Goal: Task Accomplishment & Management: Use online tool/utility

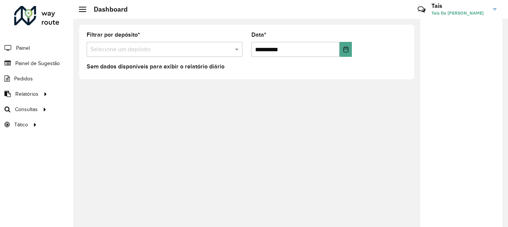
click at [178, 49] on input "text" at bounding box center [156, 49] width 133 height 9
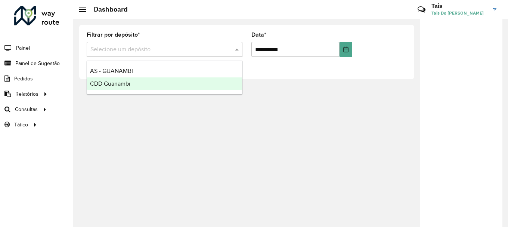
click at [116, 86] on span "CDD Guanambi" at bounding box center [110, 83] width 40 height 6
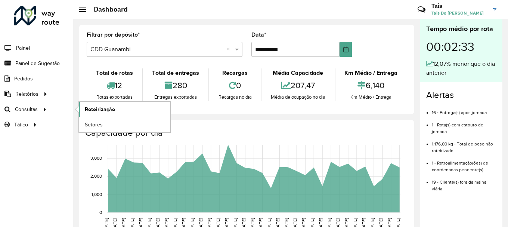
click at [116, 103] on link "Roteirização" at bounding box center [125, 109] width 92 height 15
click at [105, 109] on span "Roteirização" at bounding box center [100, 109] width 30 height 8
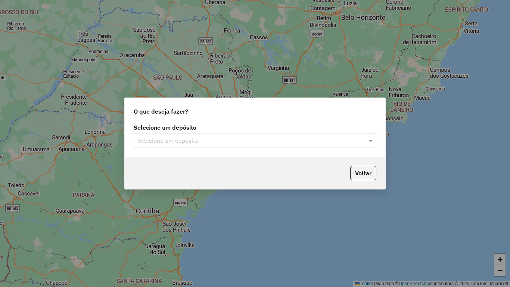
click at [299, 140] on input "text" at bounding box center [247, 140] width 220 height 9
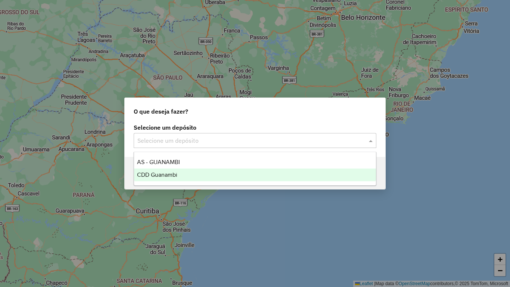
click at [178, 176] on div "CDD Guanambi" at bounding box center [255, 175] width 242 height 13
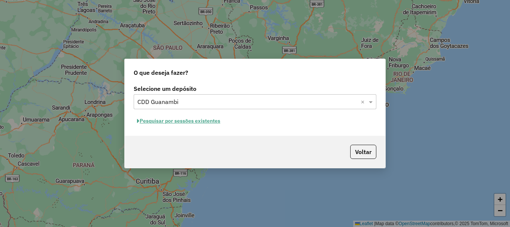
click at [210, 119] on button "Pesquisar por sessões existentes" at bounding box center [179, 121] width 90 height 12
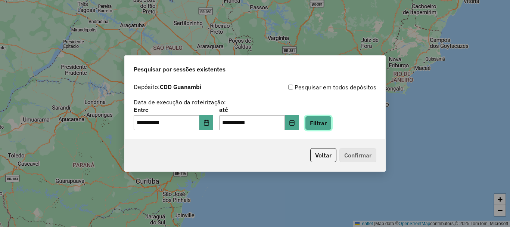
click at [332, 121] on button "Filtrar" at bounding box center [318, 123] width 27 height 14
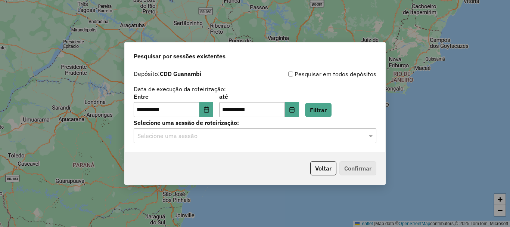
click at [284, 130] on div "Selecione uma sessão" at bounding box center [255, 135] width 243 height 15
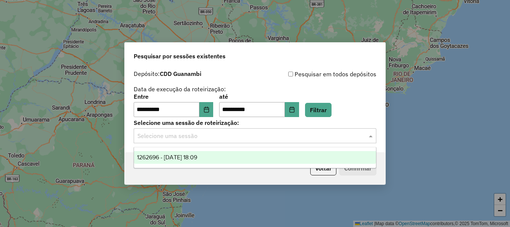
click at [176, 158] on span "1262696 - 10/09/2025 18:09" at bounding box center [167, 157] width 60 height 6
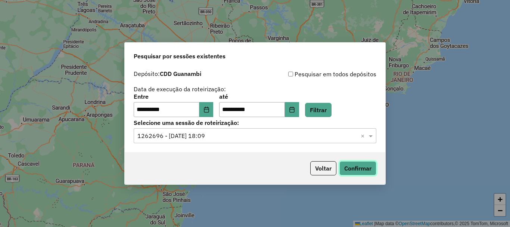
click at [368, 169] on button "Confirmar" at bounding box center [358, 168] width 37 height 14
click at [368, 168] on button "Confirmar" at bounding box center [358, 168] width 37 height 14
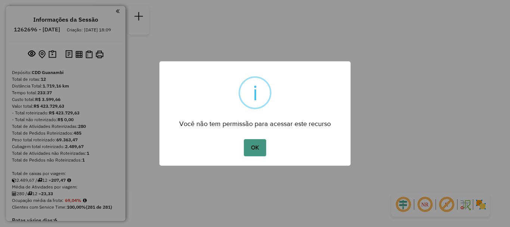
click at [257, 148] on button "OK" at bounding box center [255, 147] width 22 height 17
click at [256, 151] on button "OK" at bounding box center [255, 147] width 22 height 17
